Goal: Task Accomplishment & Management: Use online tool/utility

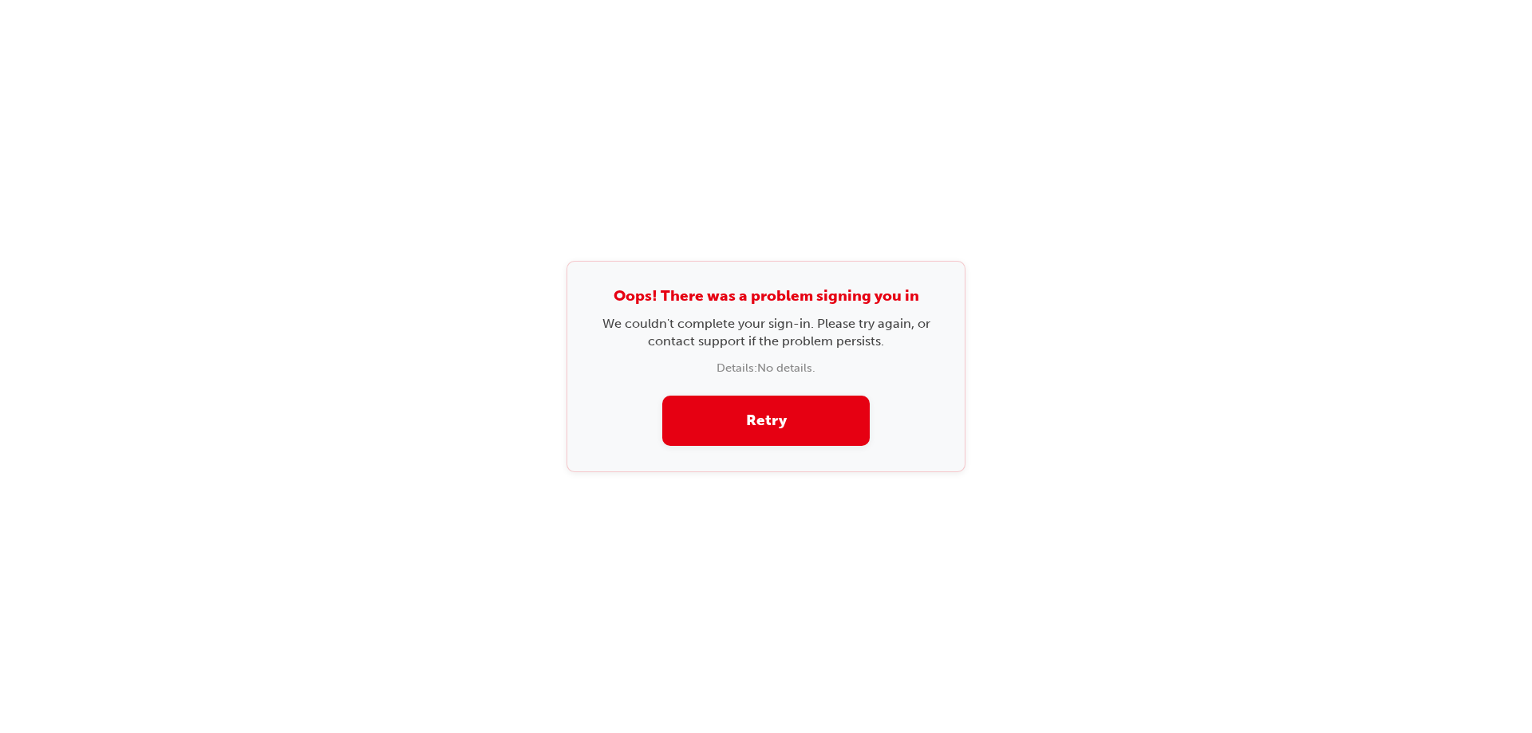
click at [1214, 326] on div "Oops! There was a problem signing you in We couldn't complete your sign-in. Ple…" at bounding box center [766, 366] width 1532 height 733
drag, startPoint x: 1443, startPoint y: 282, endPoint x: 1482, endPoint y: 45, distance: 240.1
click at [1443, 278] on div "Oops! There was a problem signing you in We couldn't complete your sign-in. Ple…" at bounding box center [766, 366] width 1532 height 733
click at [709, 42] on div "Oops! There was a problem signing you in We couldn't complete your sign-in. Ple…" at bounding box center [766, 366] width 1532 height 733
